Goal: Communication & Community: Answer question/provide support

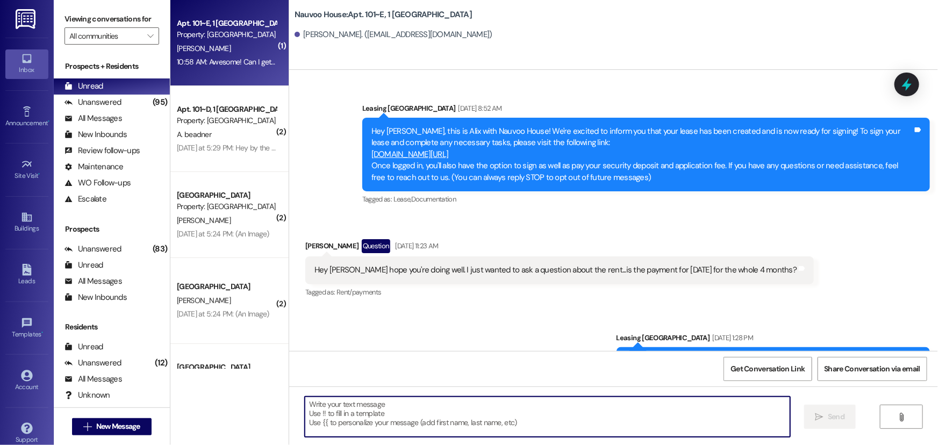
scroll to position [5345, 0]
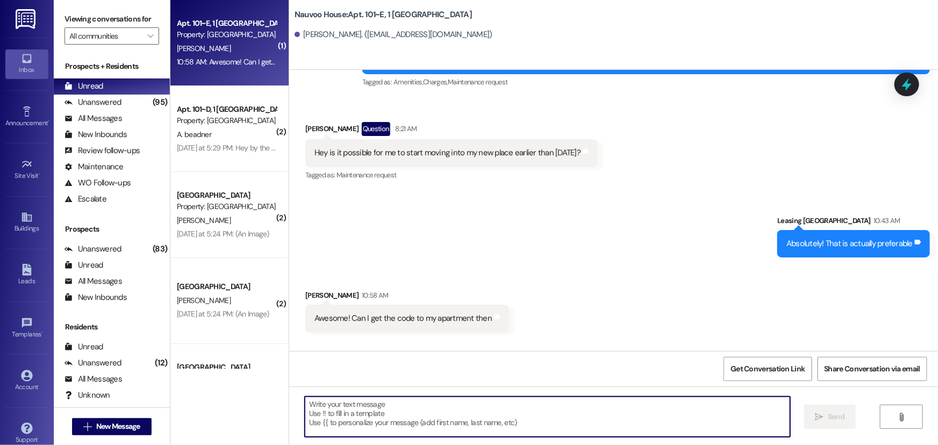
click at [567, 264] on div "Sent via SMS Leasing [GEOGRAPHIC_DATA] 10:43 AM Absolutely! That is actually pr…" at bounding box center [613, 228] width 649 height 75
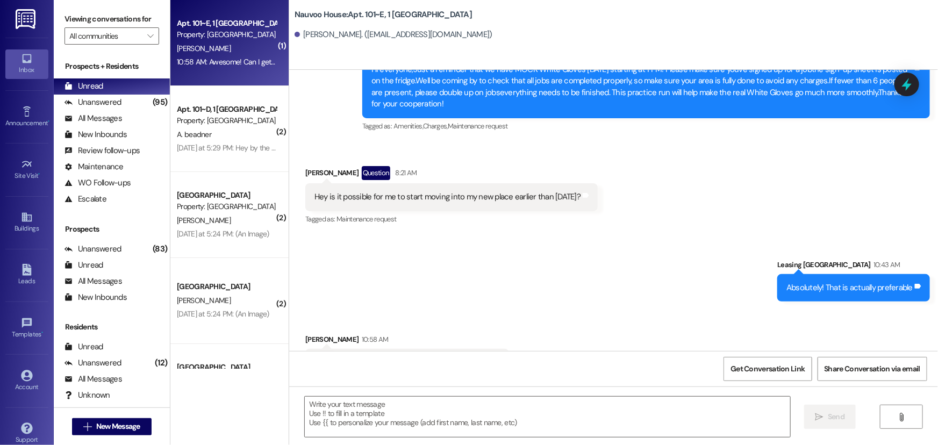
scroll to position [5420, 0]
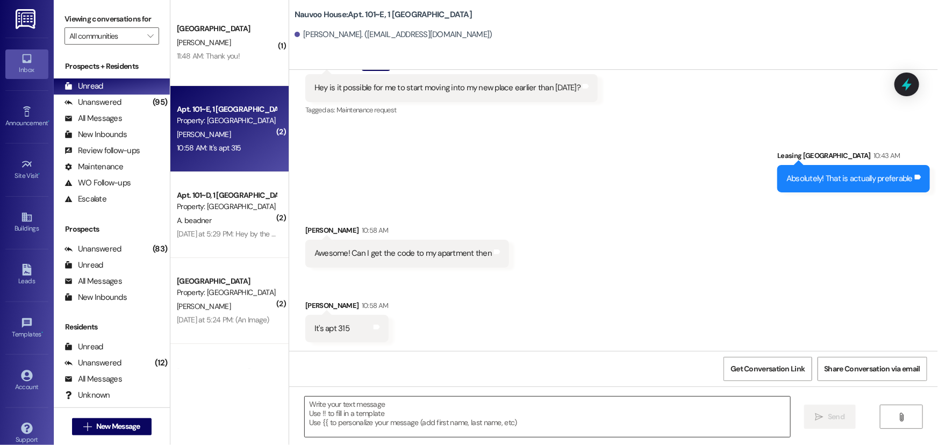
click at [402, 423] on textarea at bounding box center [547, 417] width 485 height 40
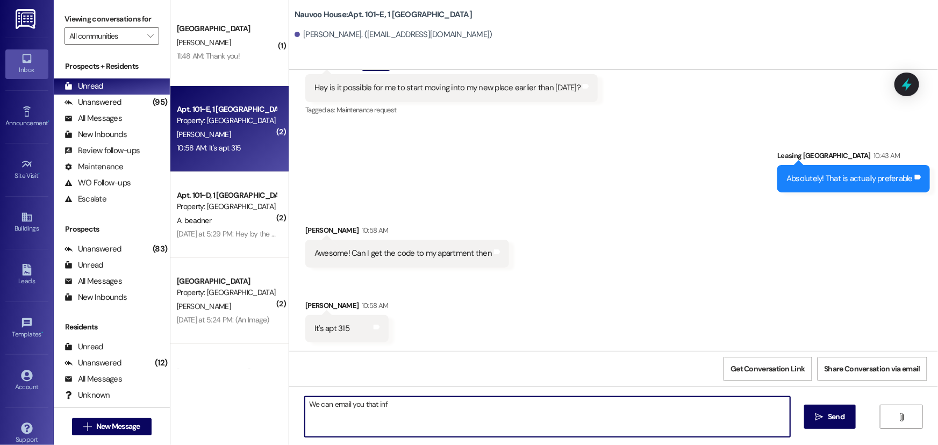
type textarea "We can email you that info"
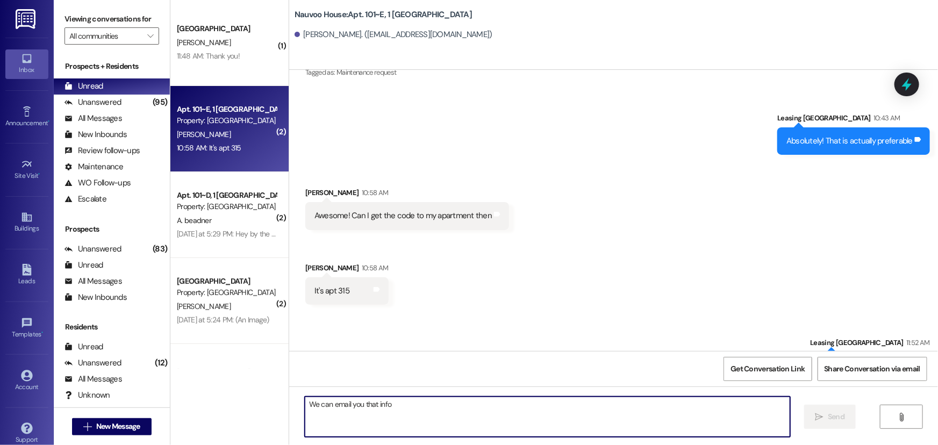
scroll to position [5494, 0]
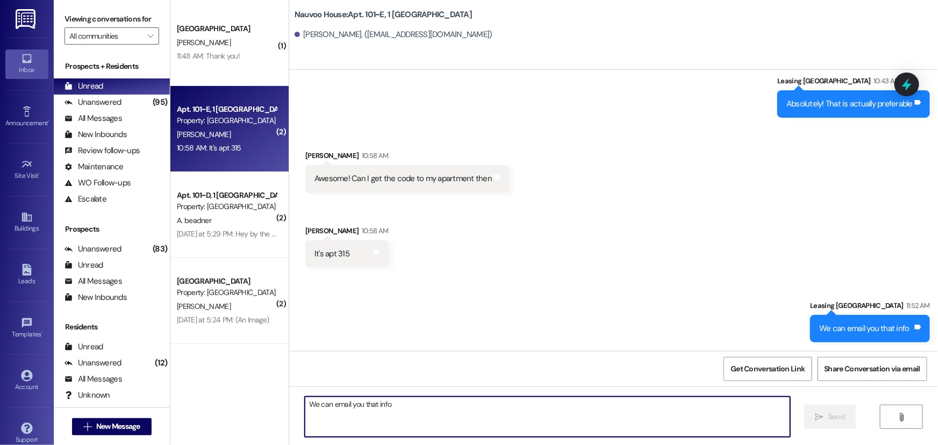
click at [347, 414] on textarea "We can email you that info" at bounding box center [547, 417] width 485 height 40
type textarea "Email ahs been sent"
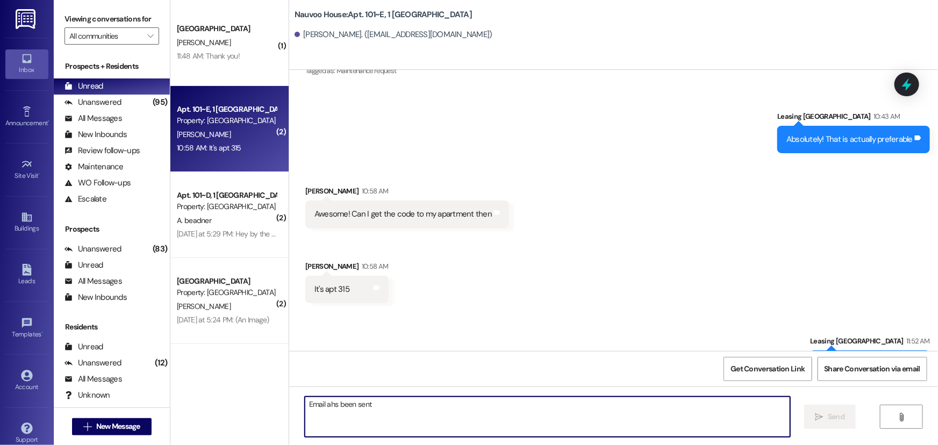
scroll to position [5419, 0]
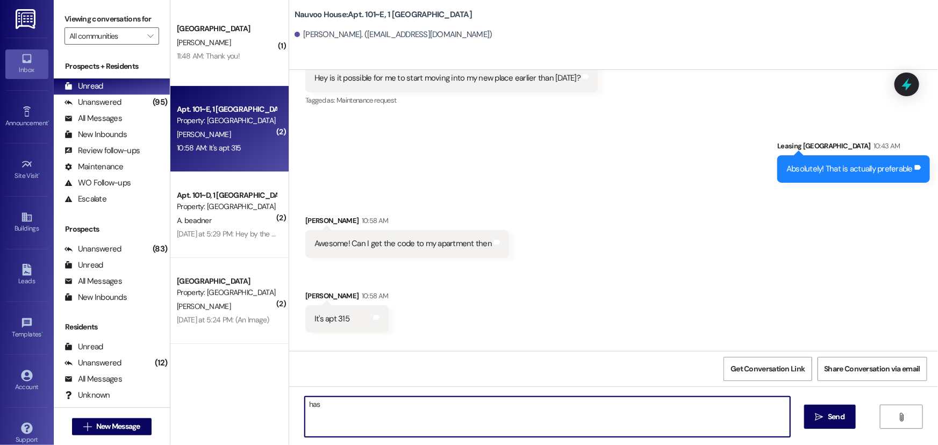
type textarea "has*"
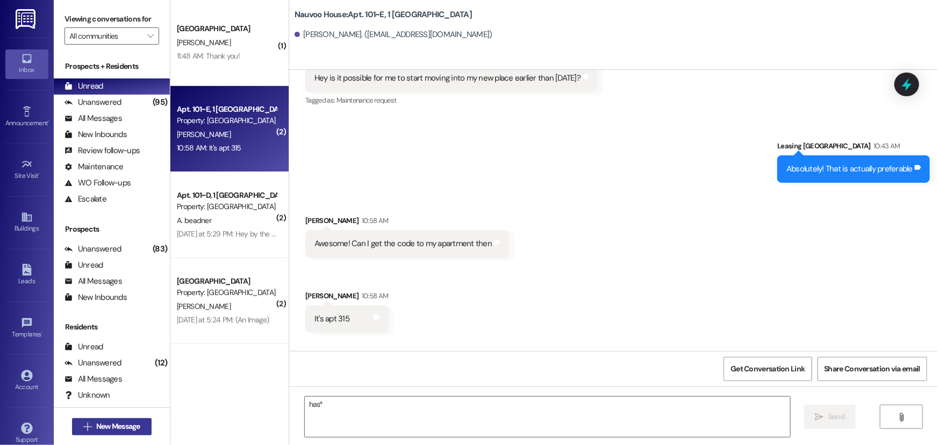
click at [127, 425] on span "New Message" at bounding box center [118, 426] width 44 height 11
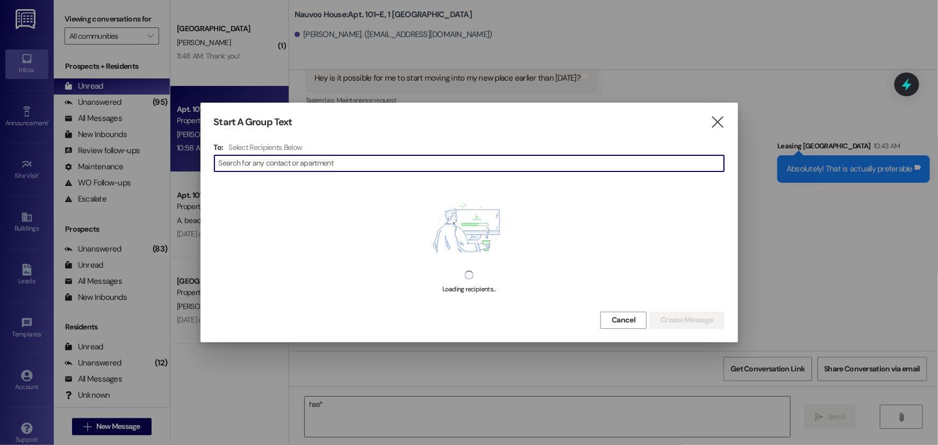
click at [245, 162] on input at bounding box center [471, 163] width 505 height 15
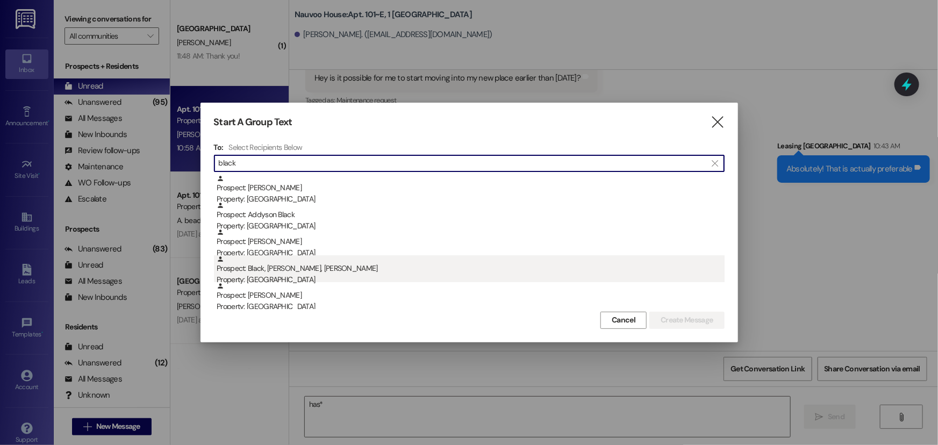
type input "black"
click at [293, 270] on div "Prospect: Black, [PERSON_NAME], [PERSON_NAME] Property: [GEOGRAPHIC_DATA]" at bounding box center [471, 270] width 508 height 31
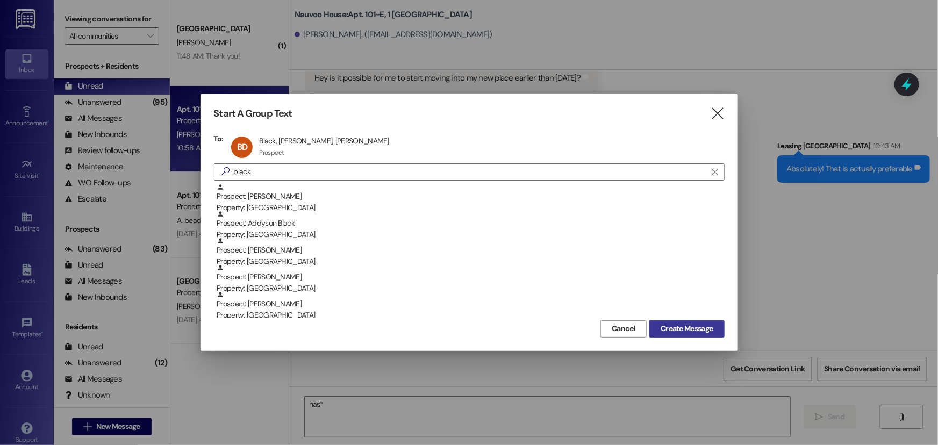
click at [680, 331] on span "Create Message" at bounding box center [686, 328] width 52 height 11
click at [675, 332] on span "Create Message" at bounding box center [686, 328] width 52 height 11
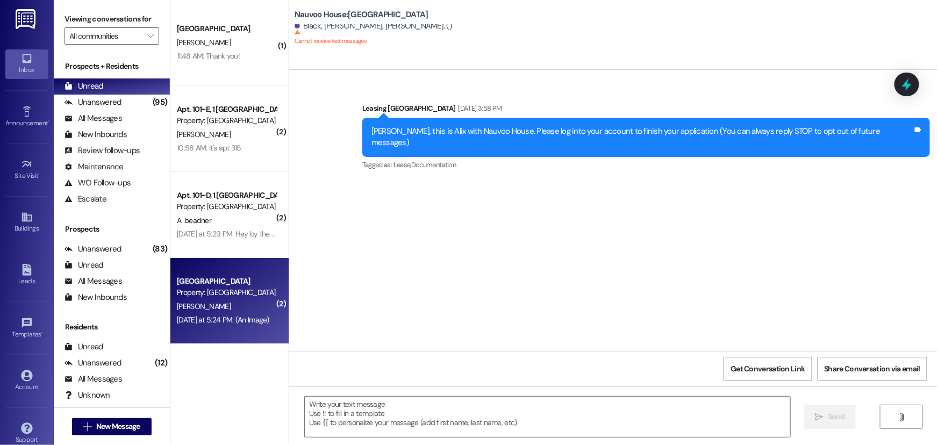
scroll to position [0, 0]
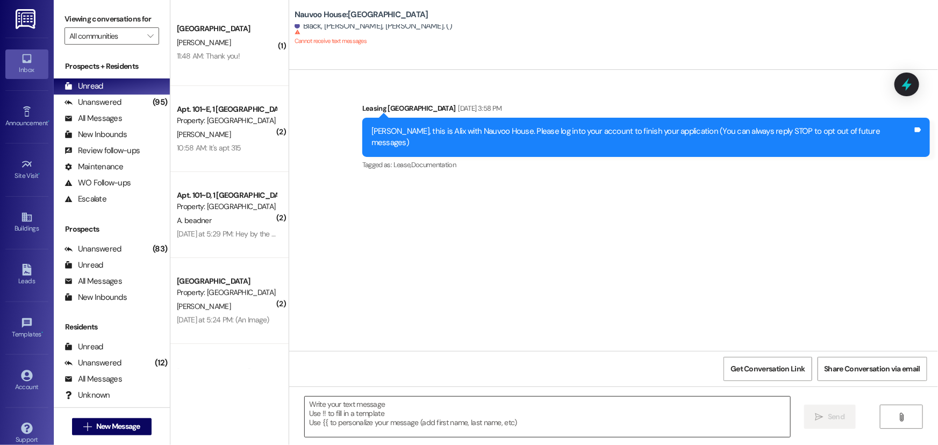
click at [333, 425] on textarea at bounding box center [547, 417] width 485 height 40
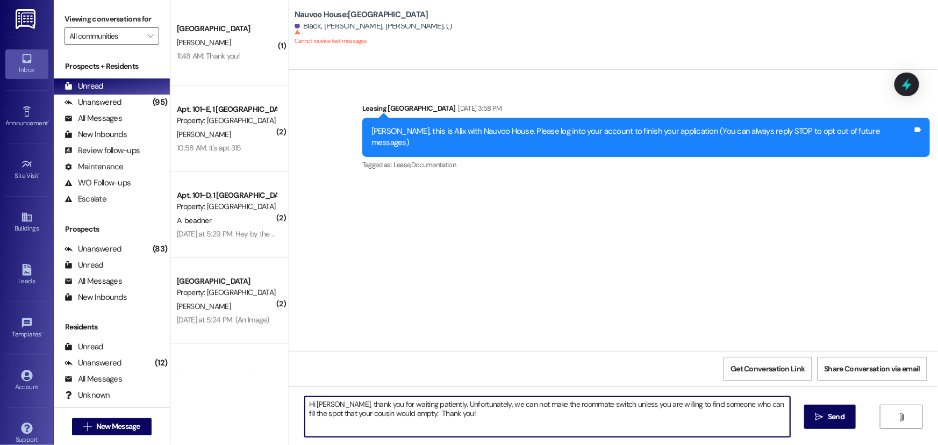
drag, startPoint x: 451, startPoint y: 416, endPoint x: 288, endPoint y: 399, distance: 164.9
click at [289, 399] on div "Hi [PERSON_NAME], thank you for waiting patiently. Unfortunately, we can not ma…" at bounding box center [613, 426] width 649 height 81
type textarea "Hi [PERSON_NAME], thank you for waiting patiently. Unfortunately, we can not ma…"
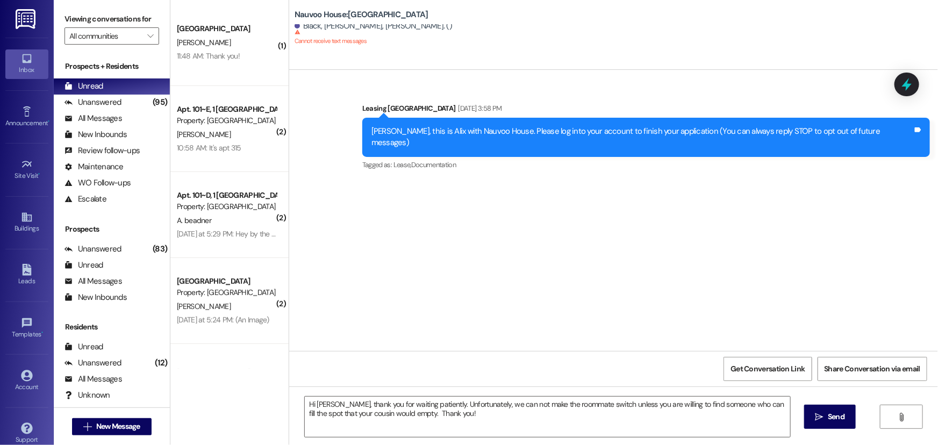
drag, startPoint x: 353, startPoint y: 351, endPoint x: 295, endPoint y: 360, distance: 58.1
click at [353, 351] on div "Get Conversation Link Share Conversation via email" at bounding box center [613, 368] width 649 height 35
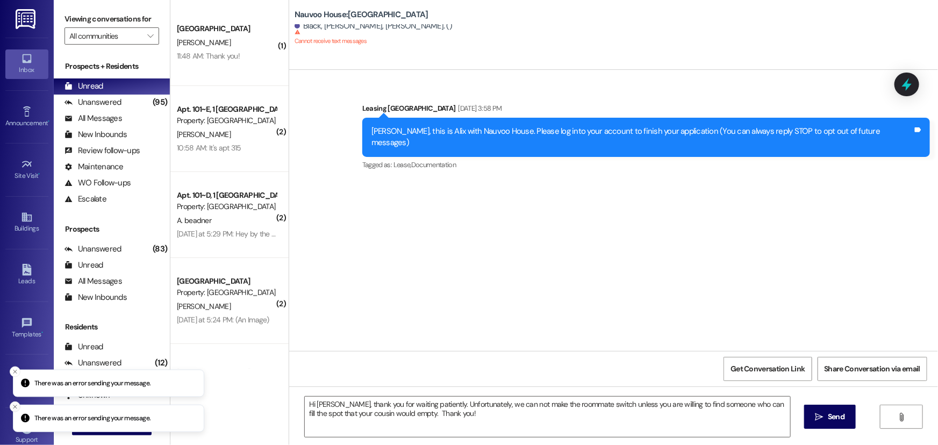
click at [13, 407] on icon "Close toast" at bounding box center [15, 407] width 6 height 6
click at [15, 407] on line "Close toast" at bounding box center [14, 406] width 3 height 3
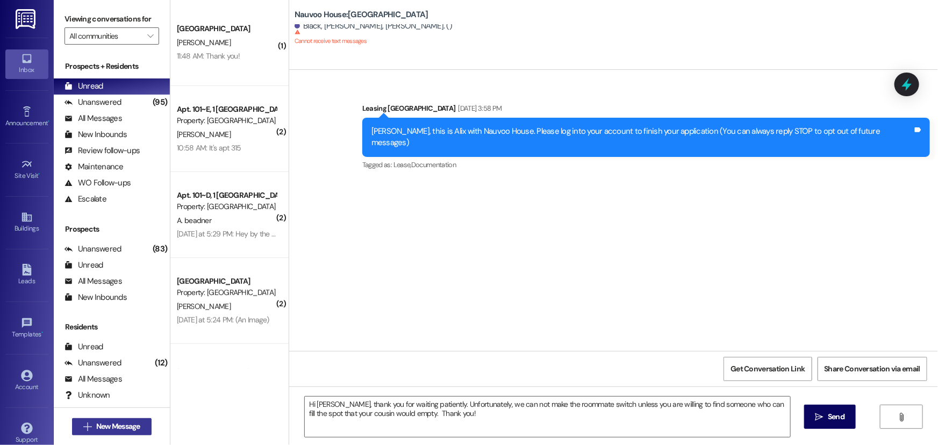
click at [100, 421] on span "New Message" at bounding box center [118, 426] width 44 height 11
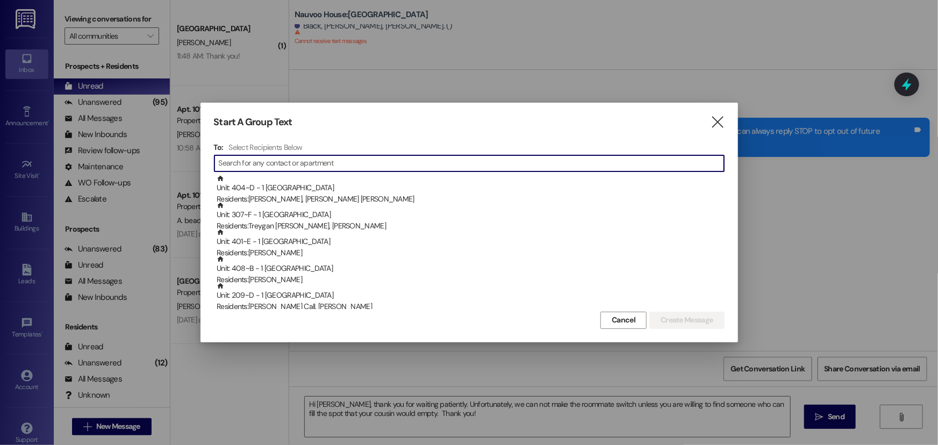
click at [315, 161] on input at bounding box center [471, 163] width 505 height 15
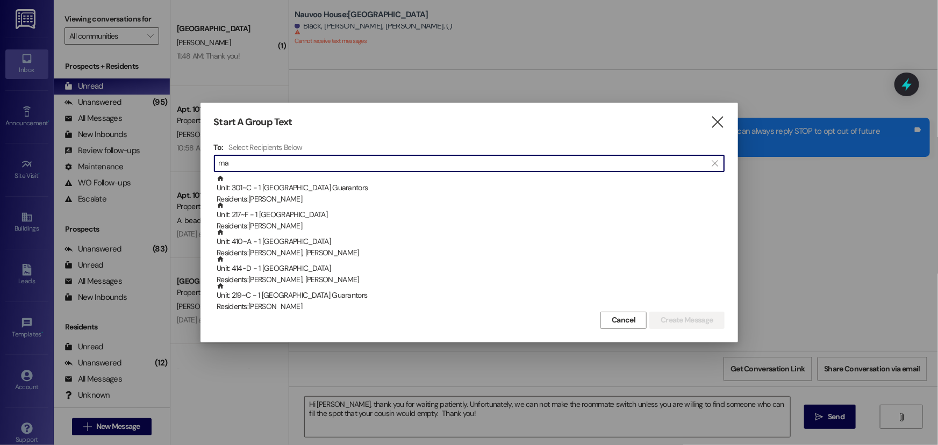
type input "m"
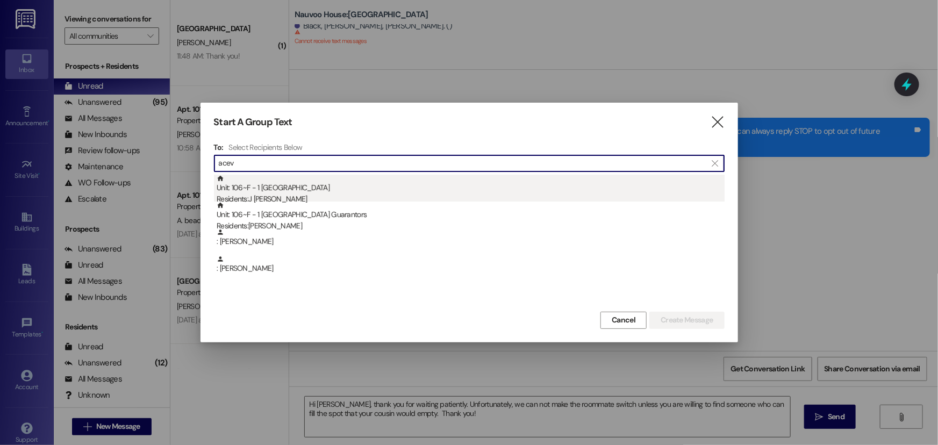
type input "acev"
click at [337, 191] on div "Unit: 106~F - 1 Nauvoo House Residents: [PERSON_NAME]" at bounding box center [471, 190] width 508 height 31
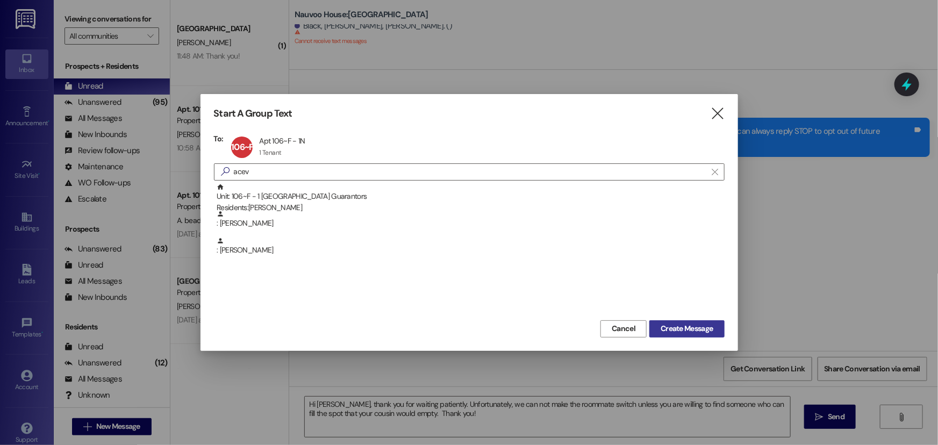
click at [683, 332] on span "Create Message" at bounding box center [686, 328] width 52 height 11
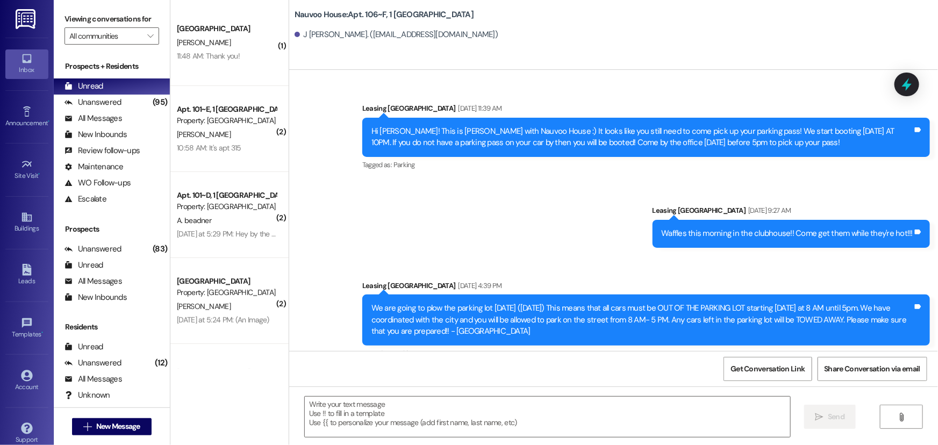
scroll to position [44253, 0]
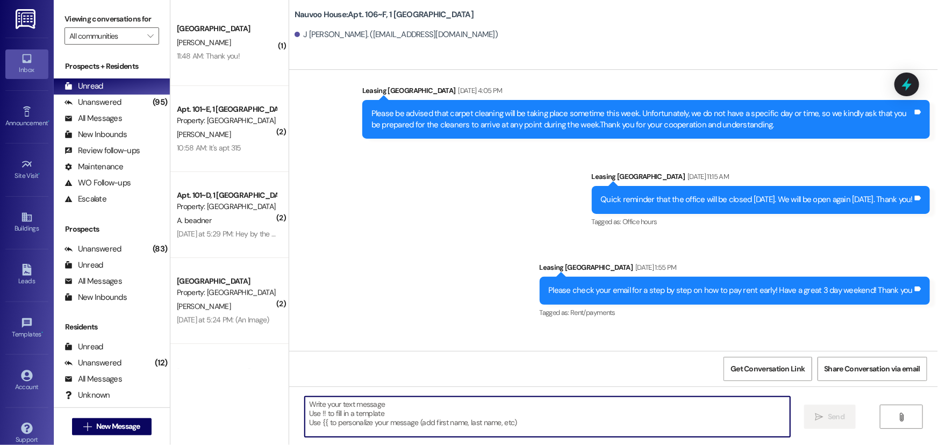
click at [339, 418] on textarea at bounding box center [547, 417] width 485 height 40
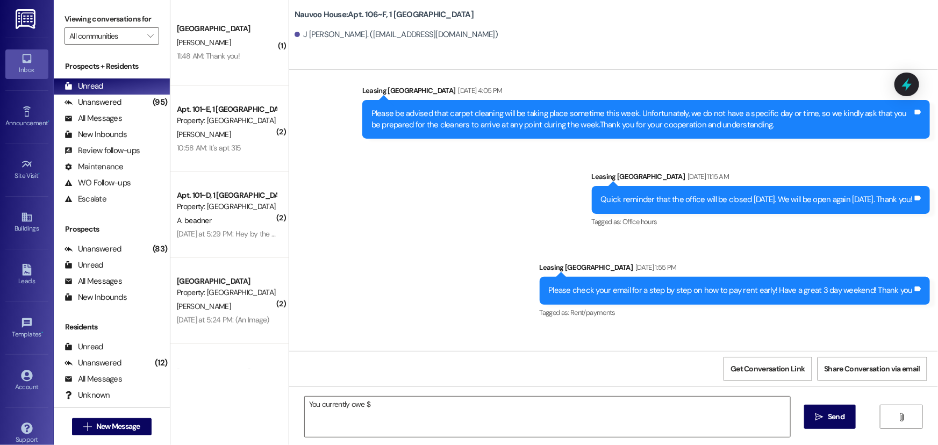
drag, startPoint x: 374, startPoint y: 371, endPoint x: 385, endPoint y: 392, distance: 24.0
click at [385, 392] on div "Sent via SMS Leasing [GEOGRAPHIC_DATA] [DATE] 11:39 AM Hi Manauri! This is [PER…" at bounding box center [613, 292] width 649 height 445
click at [373, 407] on textarea "You currently owe $" at bounding box center [547, 417] width 485 height 40
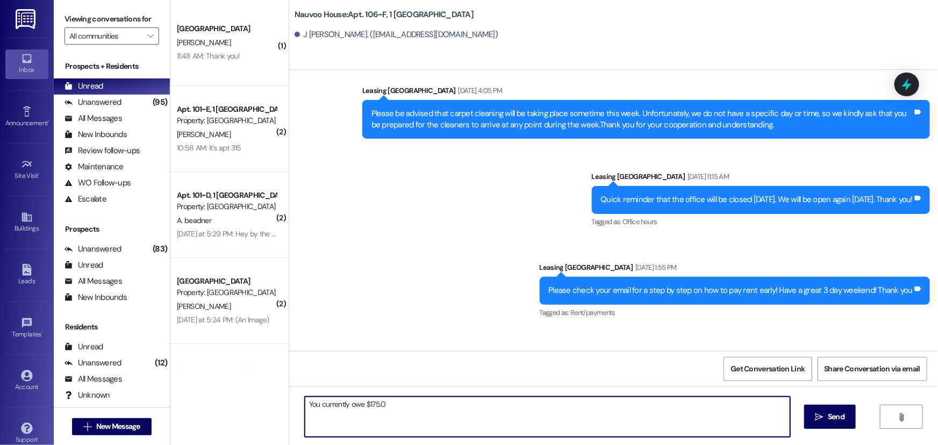
type textarea "You currently owe $175.00"
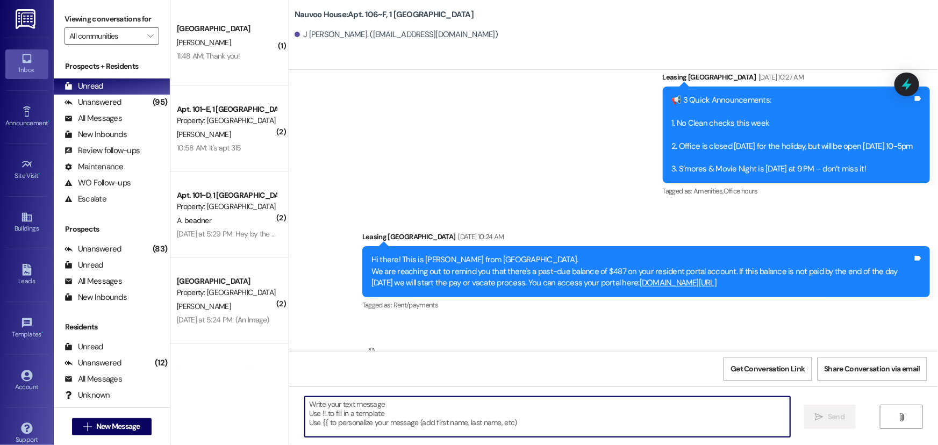
scroll to position [42101, 0]
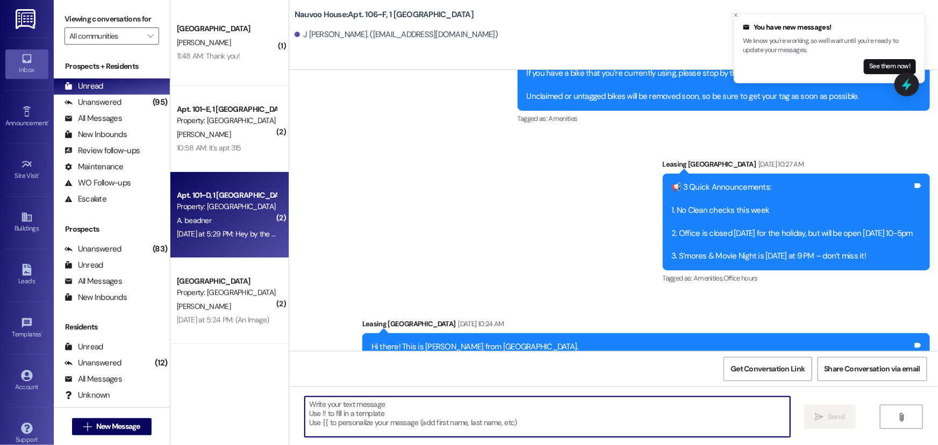
drag, startPoint x: 205, startPoint y: 213, endPoint x: 215, endPoint y: 234, distance: 22.6
click at [215, 234] on div "Apt. 101~D, 1 [GEOGRAPHIC_DATA] Property: [GEOGRAPHIC_DATA] [PERSON_NAME] [DATE…" at bounding box center [229, 215] width 118 height 86
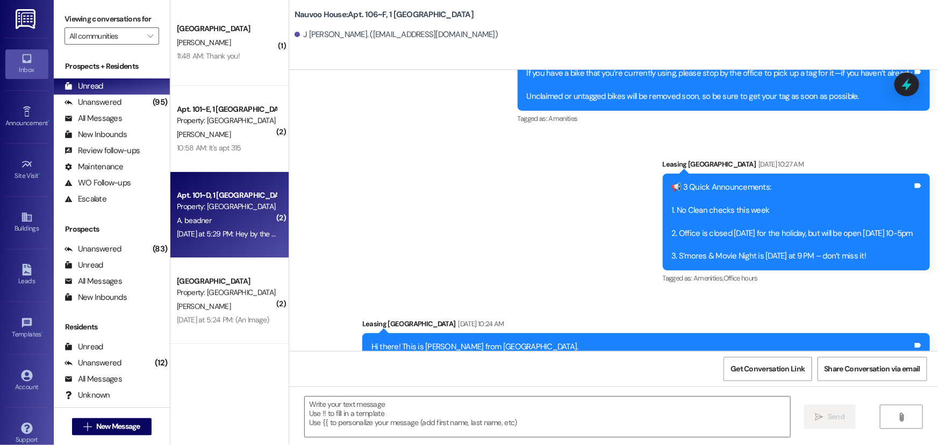
click at [222, 208] on div "Property: [GEOGRAPHIC_DATA]" at bounding box center [226, 206] width 99 height 11
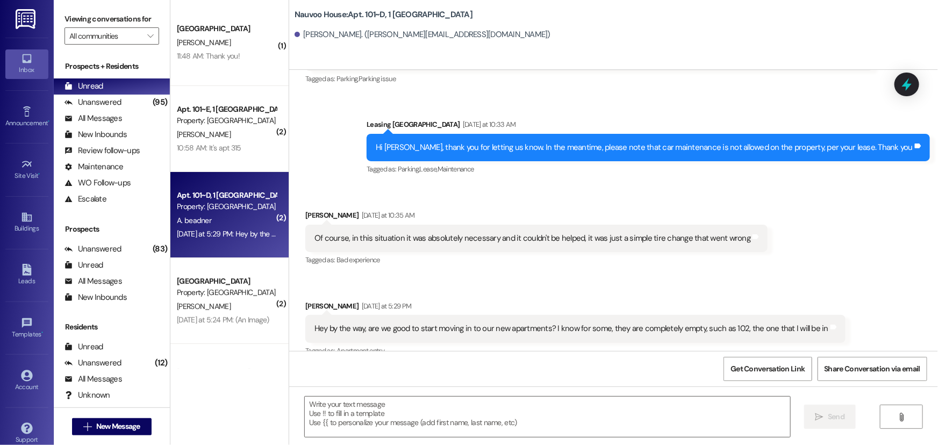
scroll to position [3644, 0]
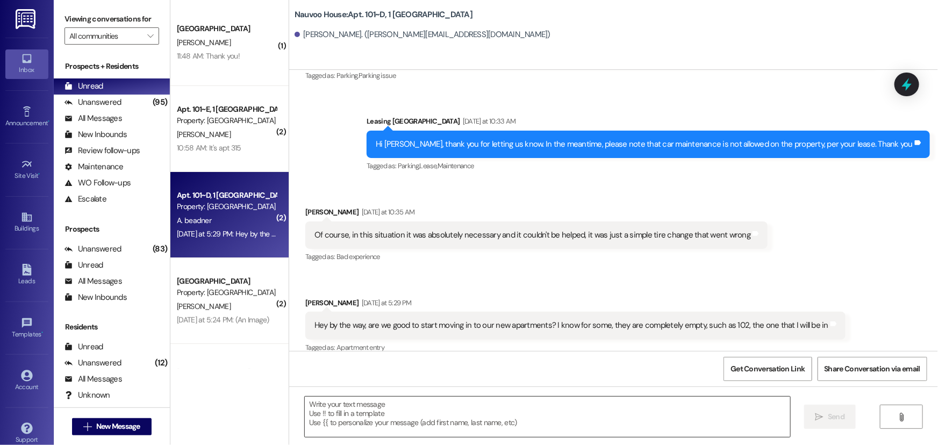
click at [390, 412] on textarea at bounding box center [547, 417] width 485 height 40
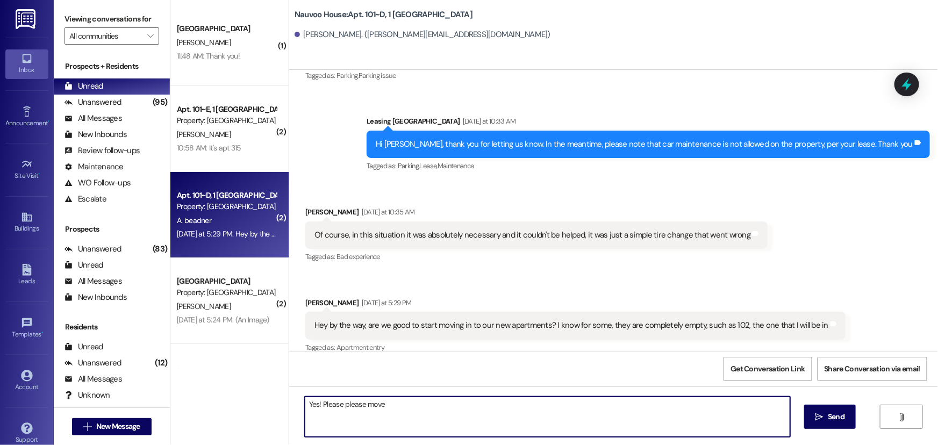
type textarea "Yes! Please please move"
